Goal: Browse casually

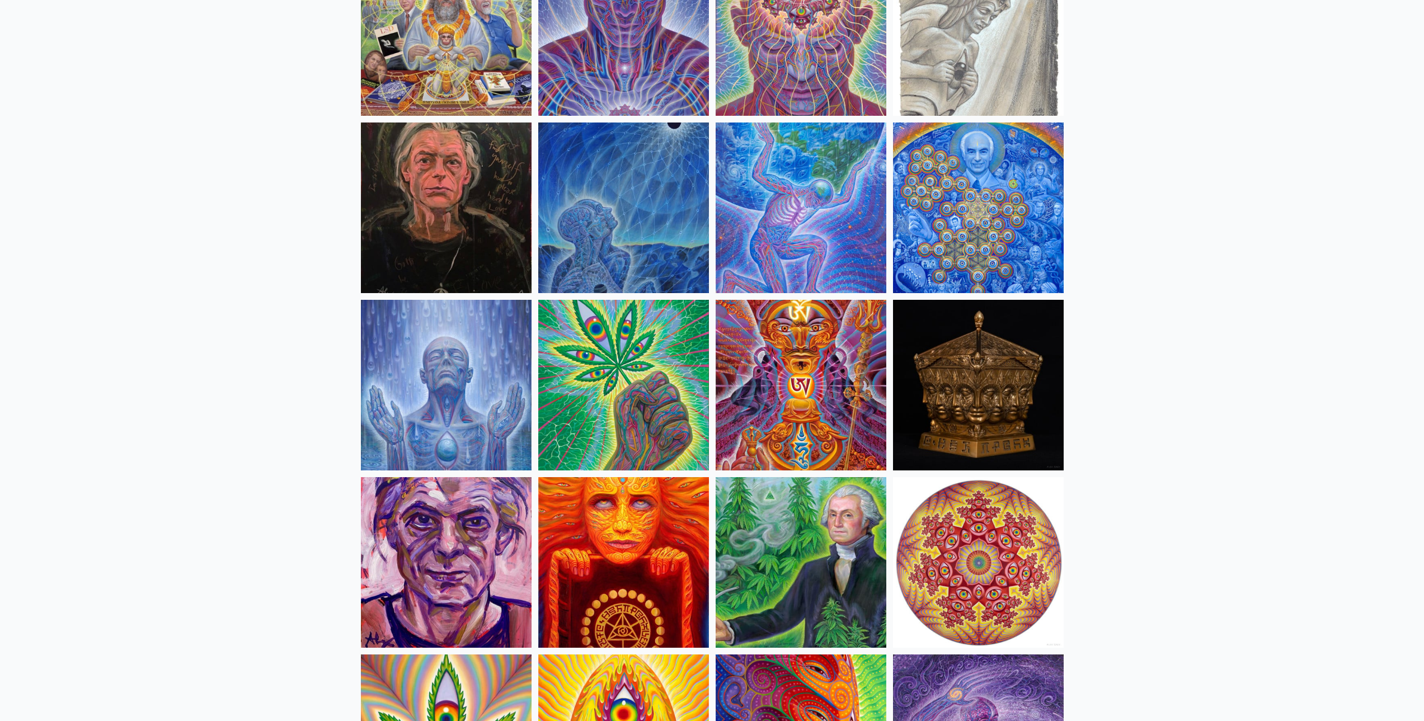
scroll to position [1434, 0]
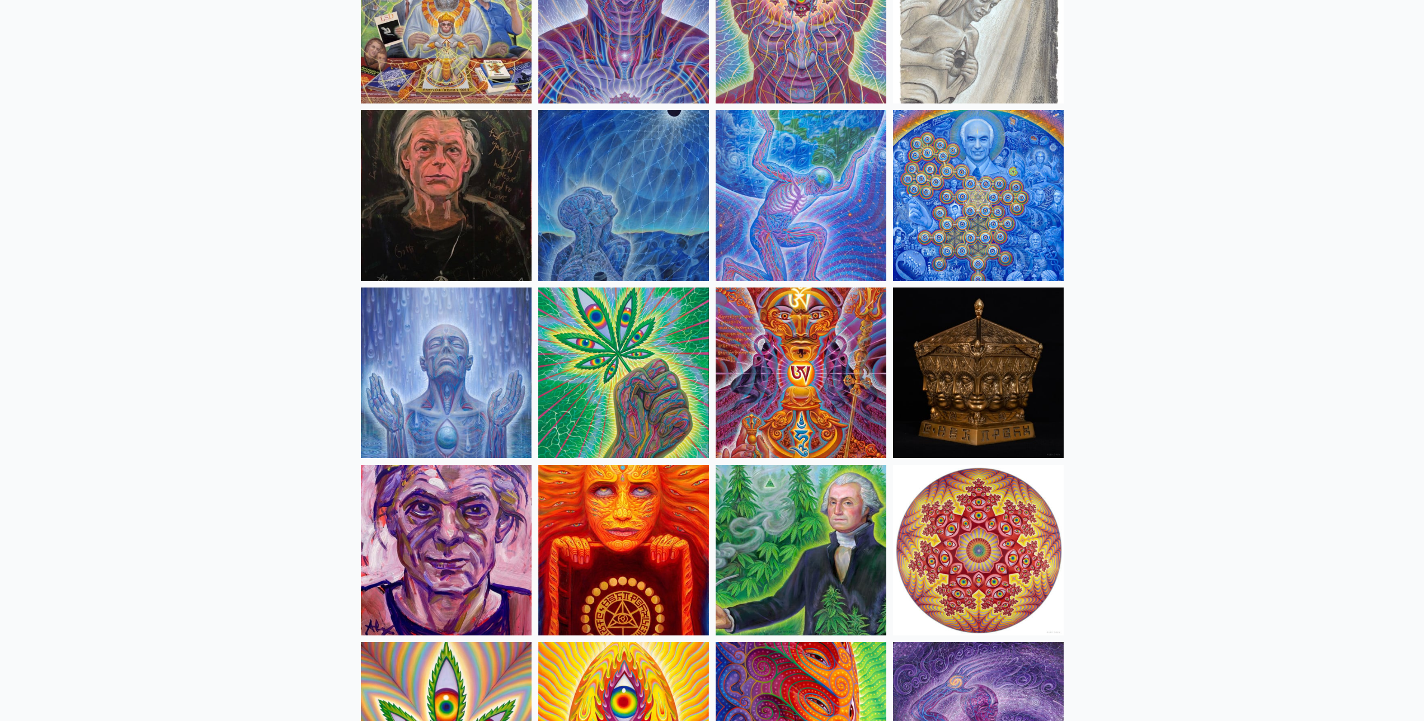
click at [666, 387] on img at bounding box center [623, 373] width 171 height 171
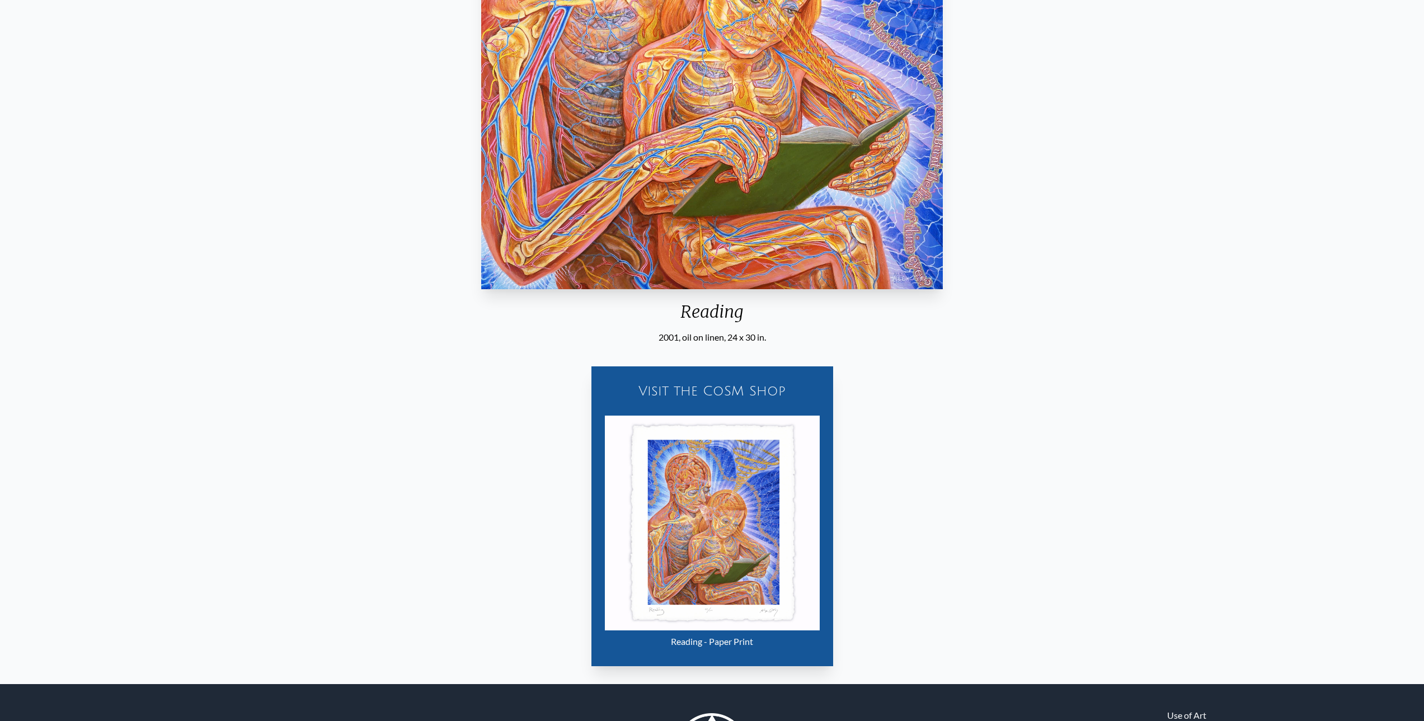
scroll to position [404, 0]
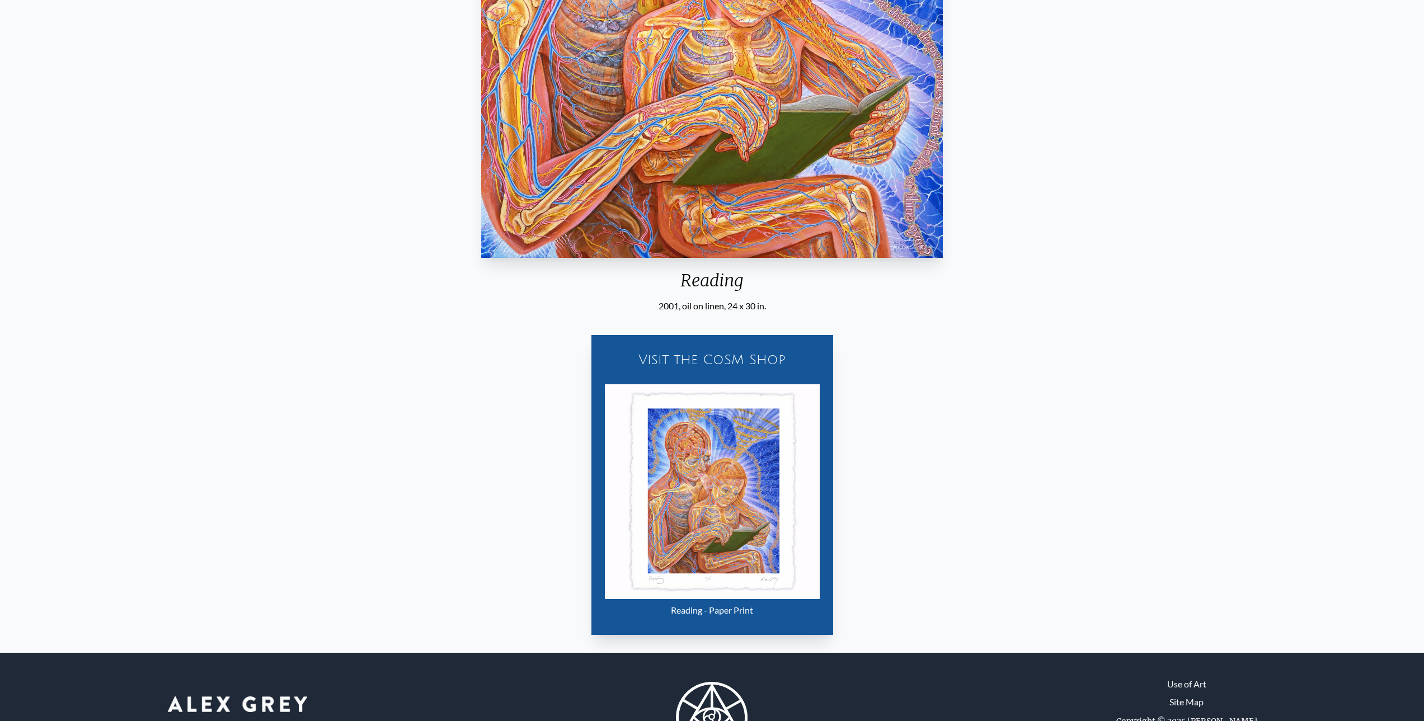
click at [292, 358] on div "Visit the CoSM Shop" at bounding box center [712, 360] width 228 height 36
